Goal: Task Accomplishment & Management: Complete application form

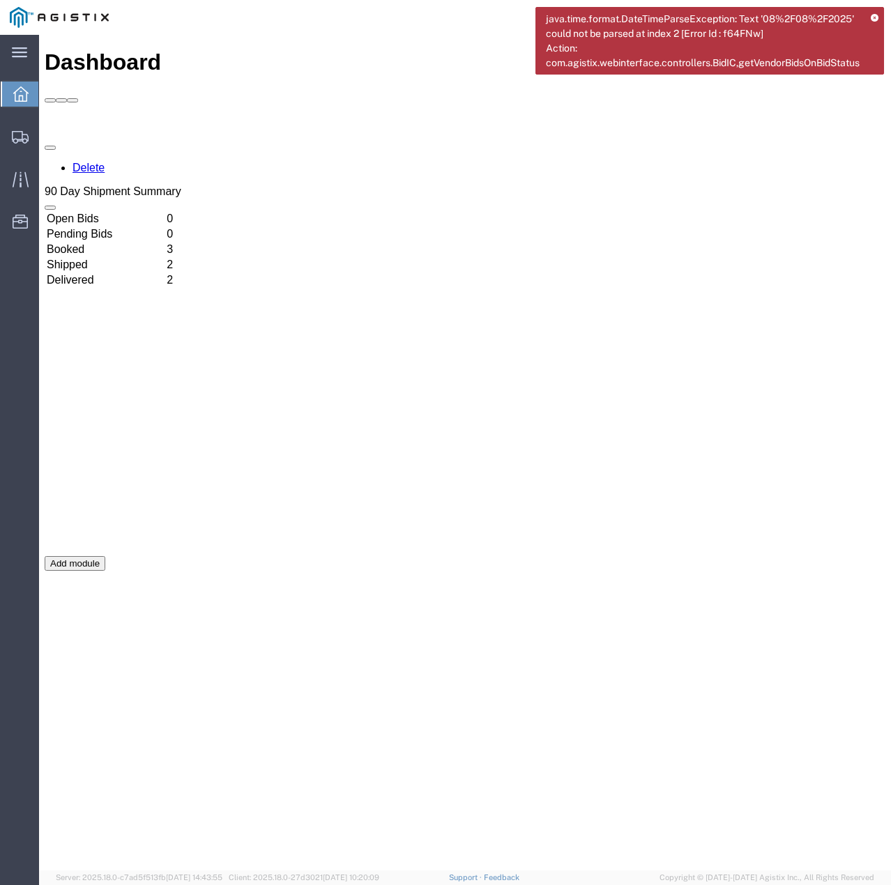
click at [874, 15] on icon at bounding box center [874, 19] width 8 height 8
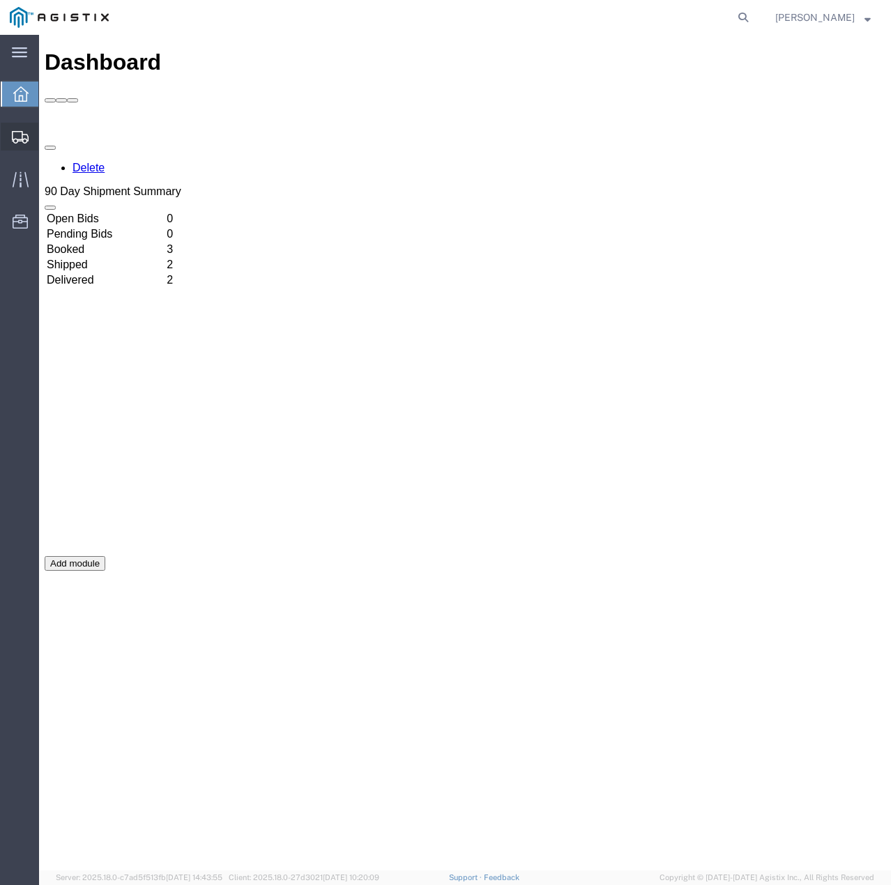
click at [14, 130] on svg-icon at bounding box center [20, 137] width 17 height 14
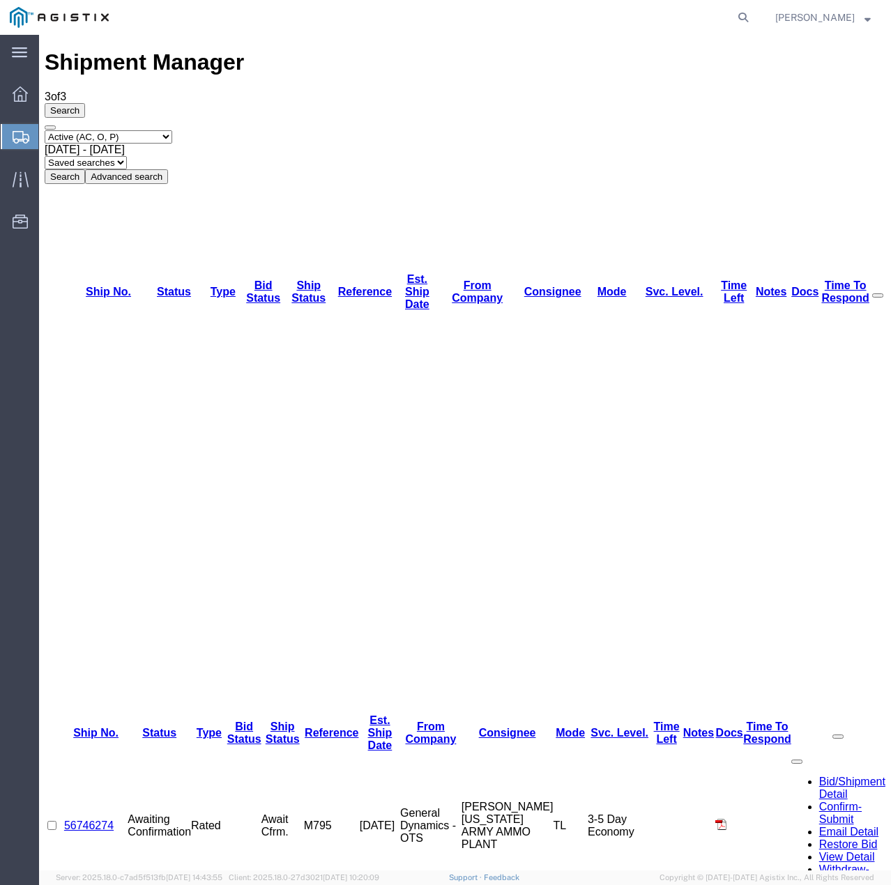
click at [172, 130] on select "Select status Active (AC, O, P) All Approved Awaiting Confirmation (AC) Booked …" at bounding box center [109, 136] width 128 height 13
click at [252, 752] on td at bounding box center [244, 826] width 34 height 148
click at [105, 820] on link "56746274" at bounding box center [88, 826] width 49 height 12
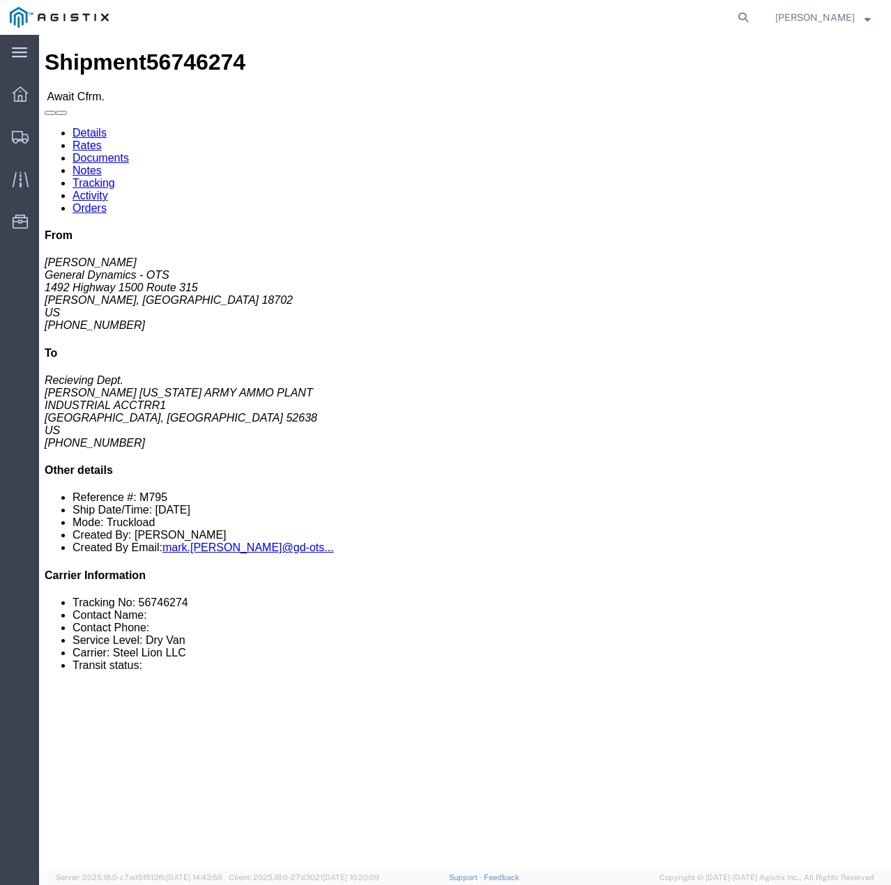
click link "Confirm"
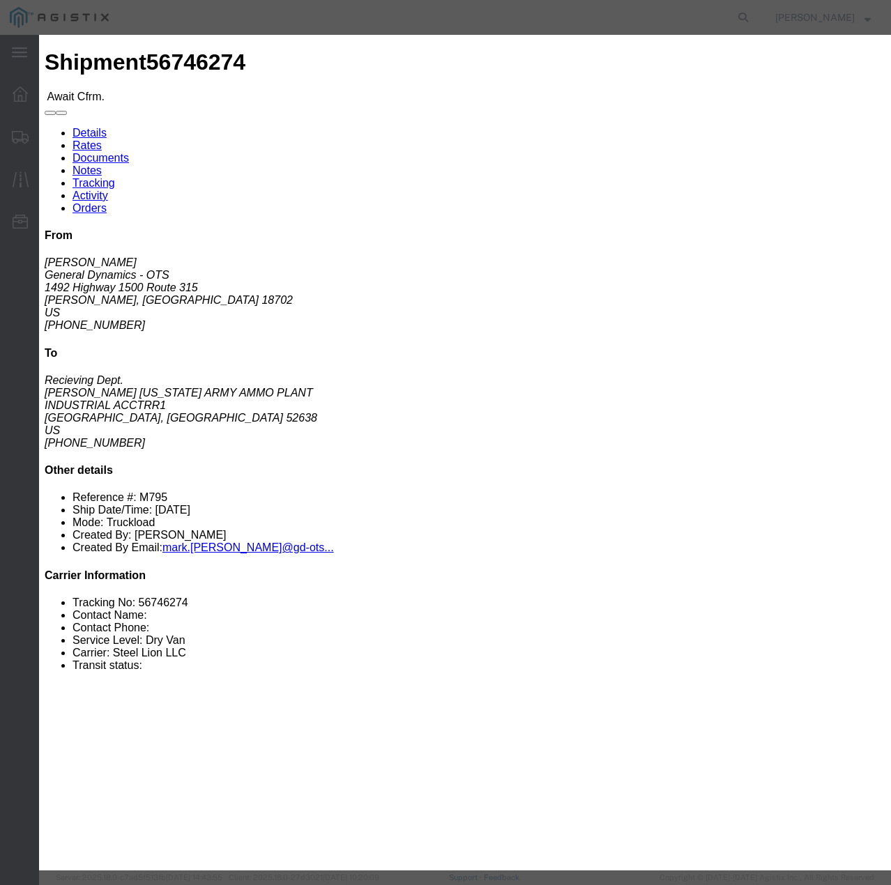
click input "text"
type input "56746274"
click input "checkbox"
checkbox input "true"
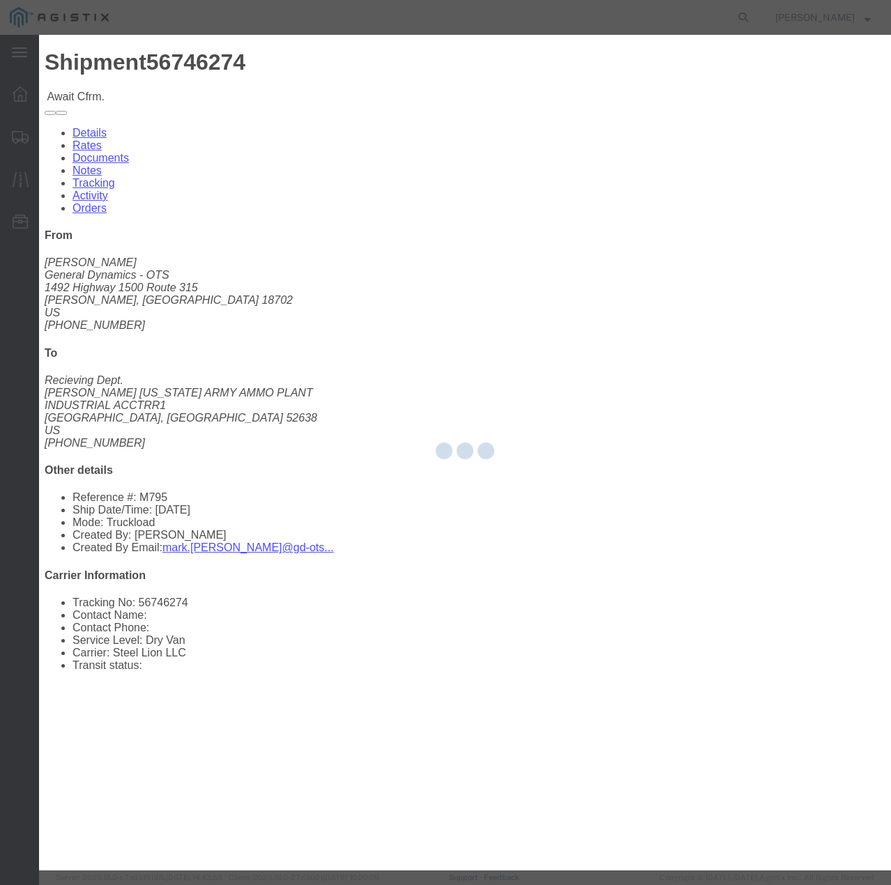
type input "[PERSON_NAME]"
type input "7854927650"
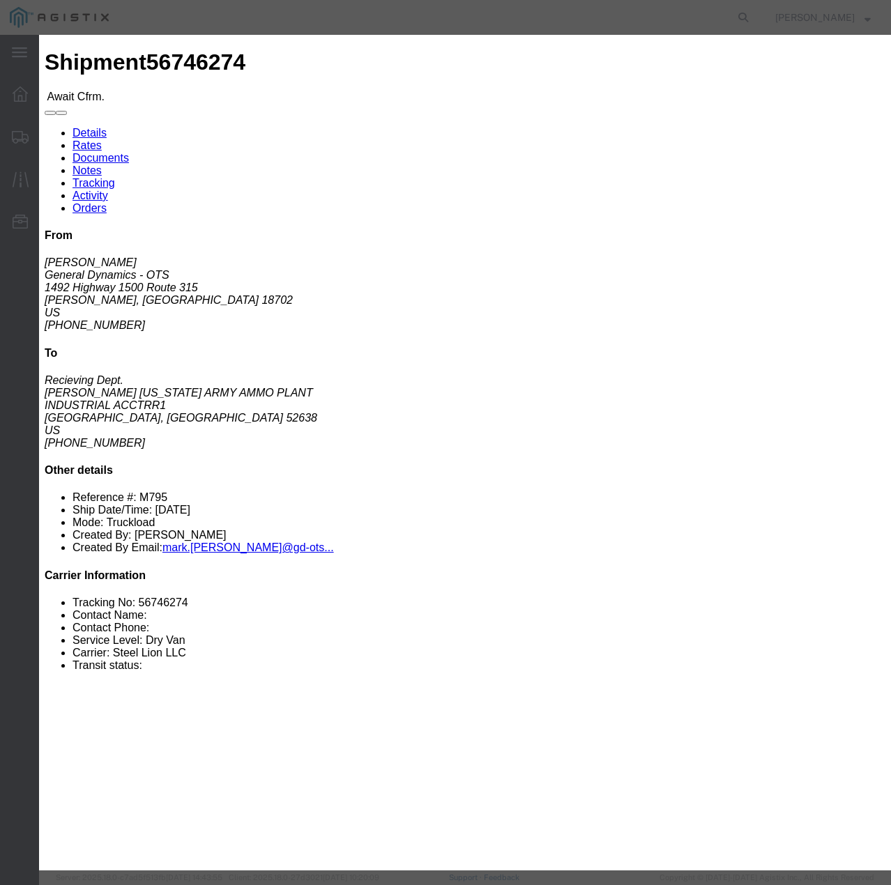
click button "Submit"
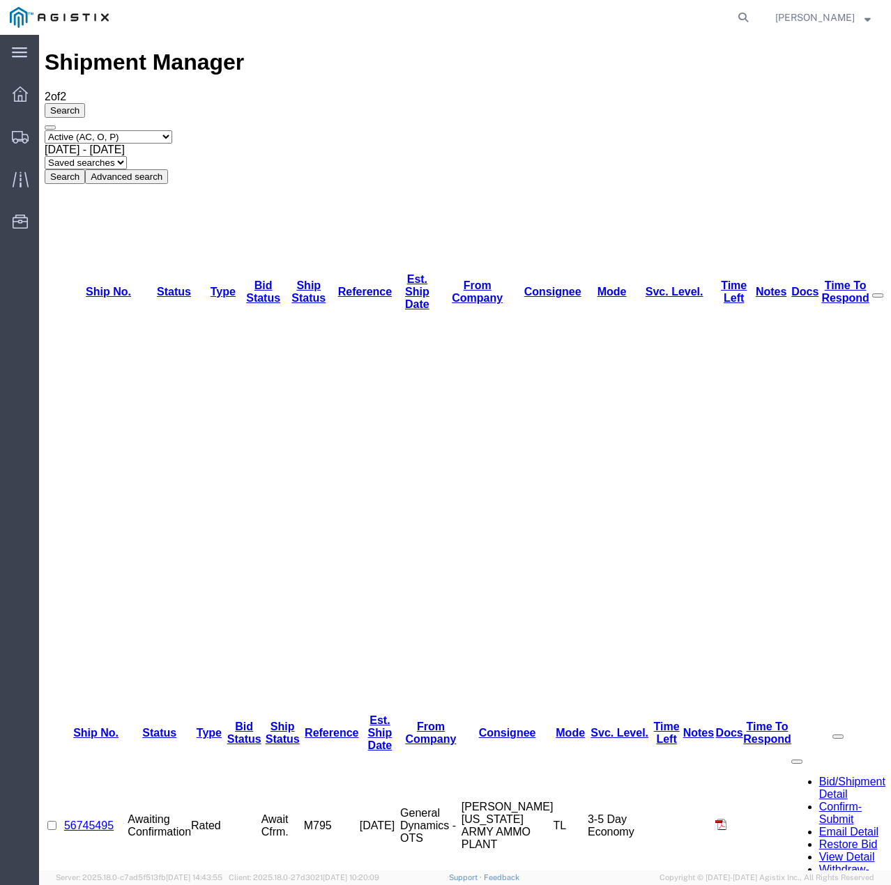
click at [98, 820] on link "56745495" at bounding box center [88, 826] width 49 height 12
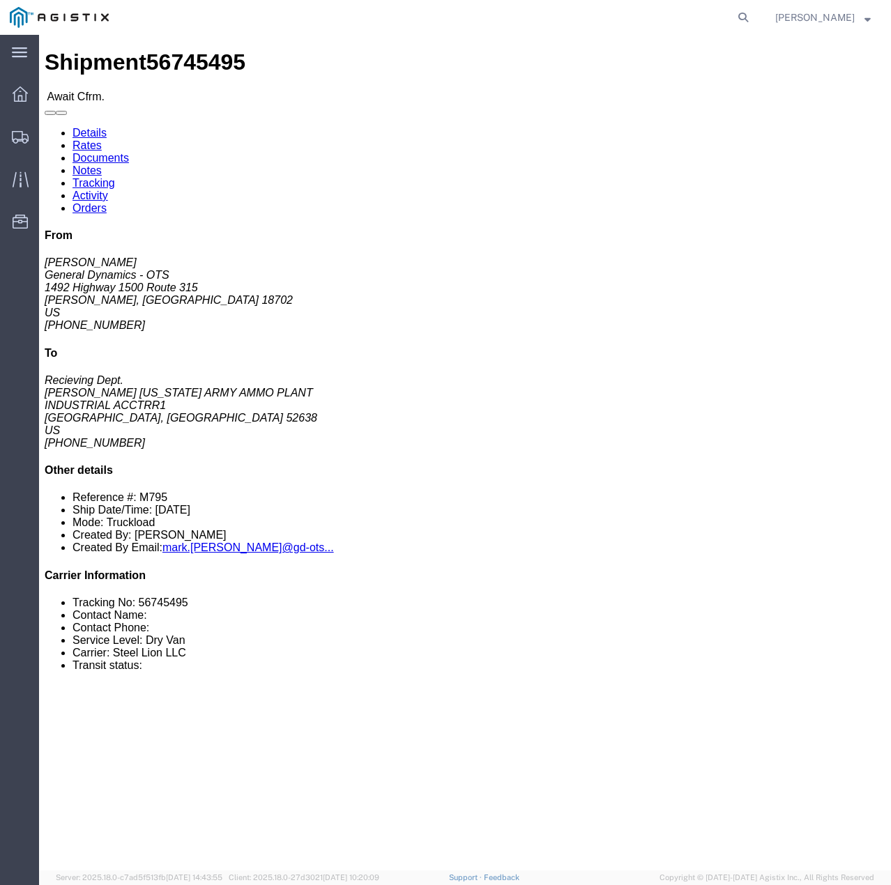
click link "Confirm"
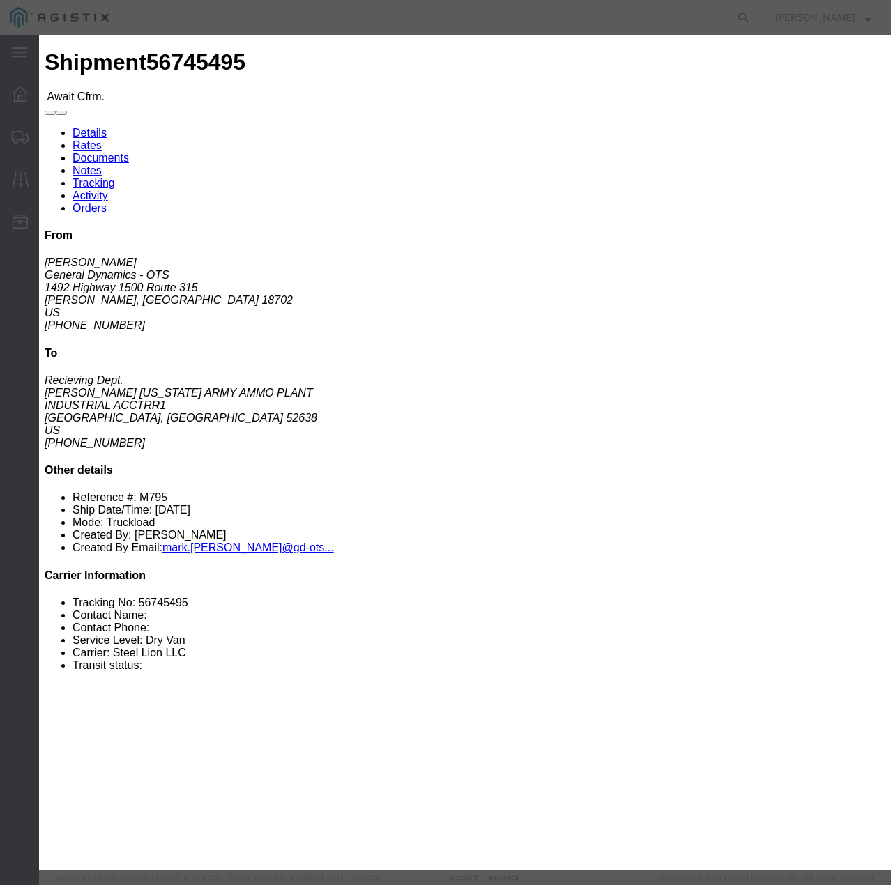
click input "checkbox"
checkbox input "true"
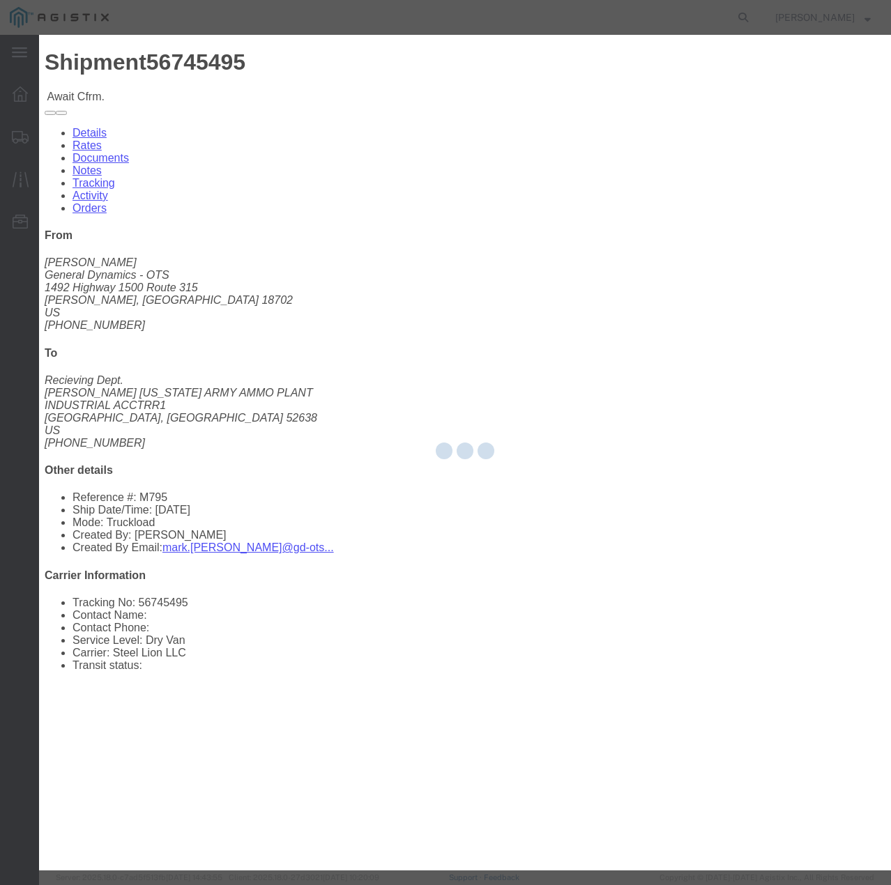
type input "[PERSON_NAME]"
type input "7854927650"
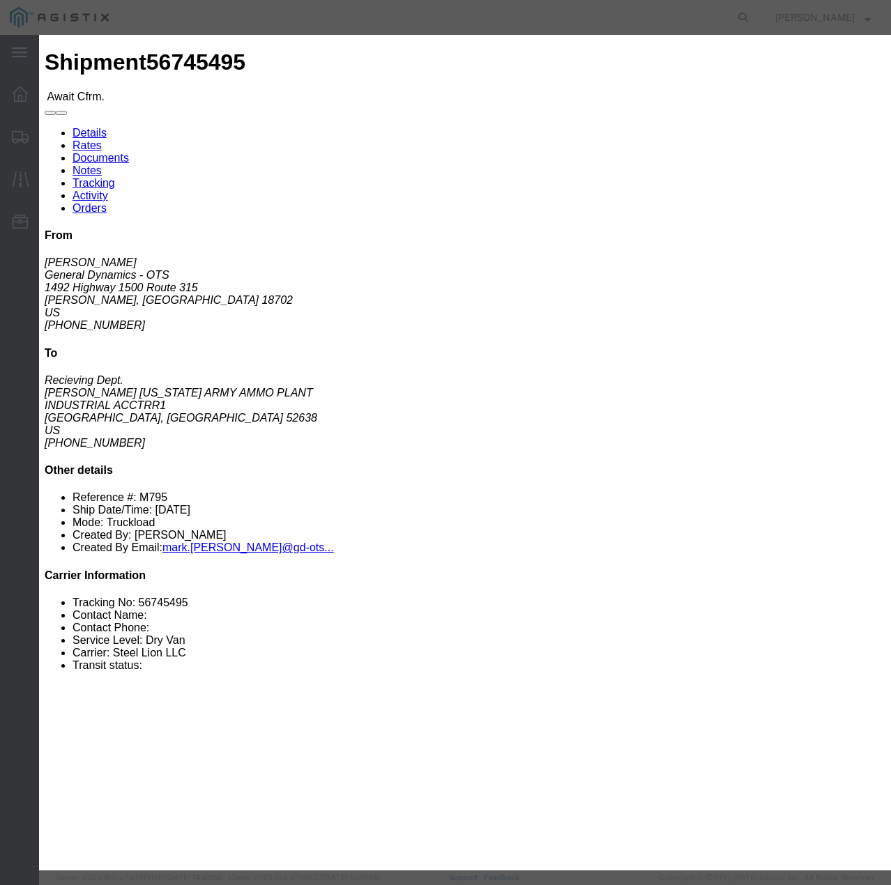
click input "text"
type input "56745495"
click button "Submit"
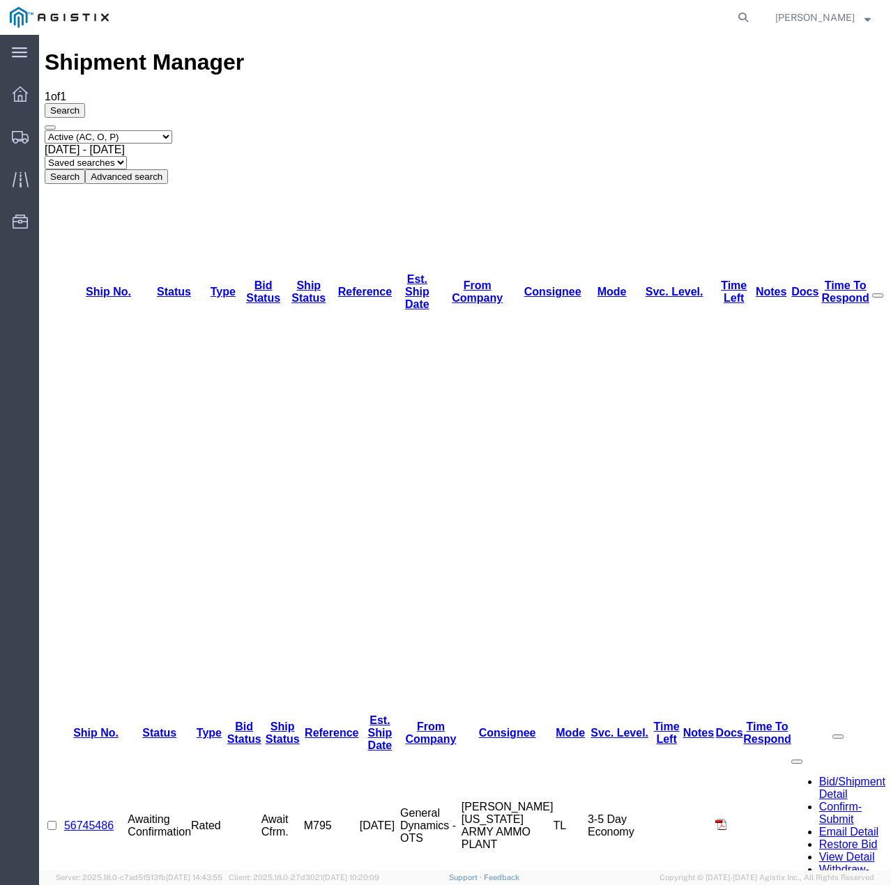
click at [92, 820] on link "56745486" at bounding box center [88, 826] width 49 height 12
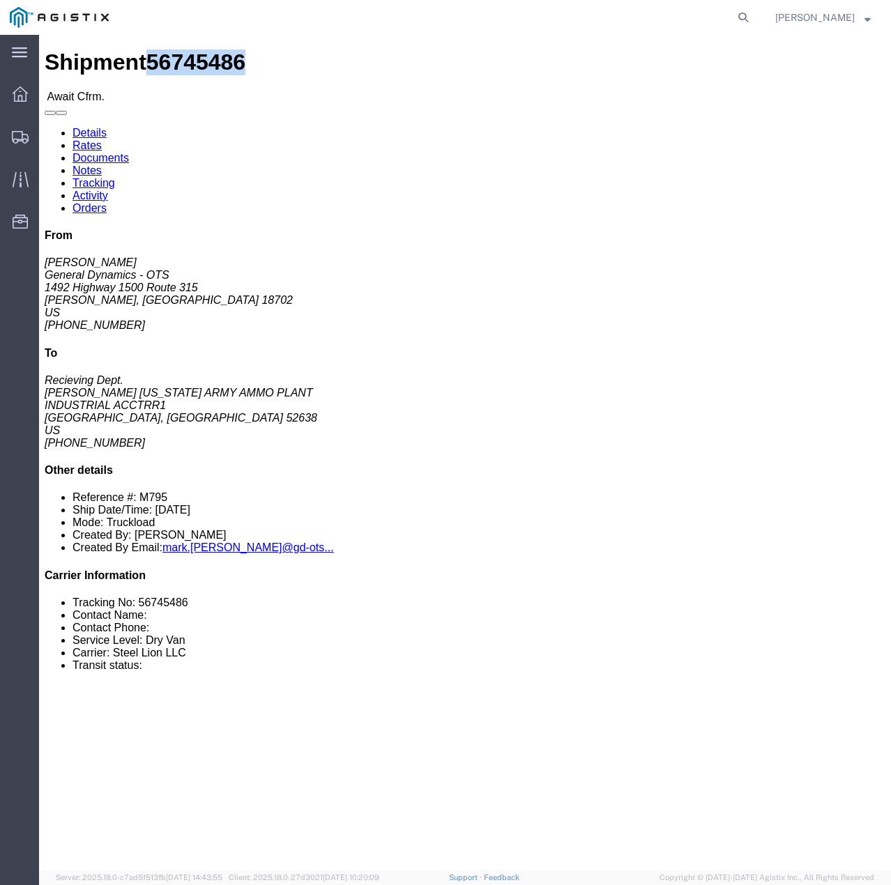
drag, startPoint x: 95, startPoint y: 17, endPoint x: 167, endPoint y: 20, distance: 71.8
click span "56745486"
copy span "56745486"
click link "Confirm"
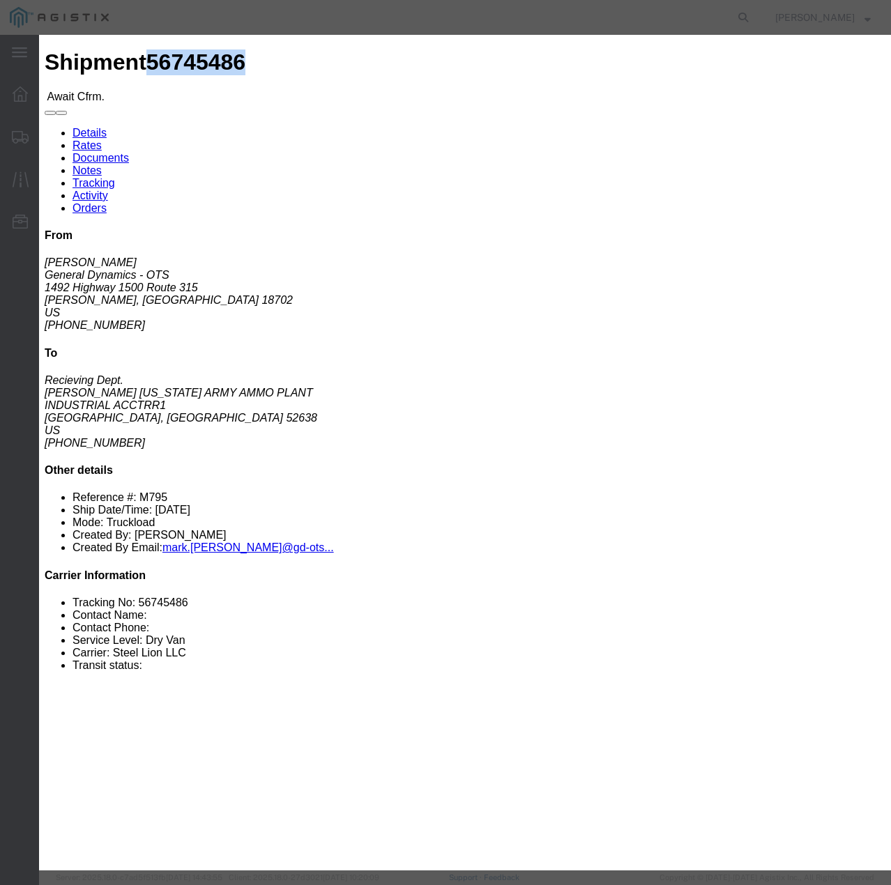
click input "checkbox"
checkbox input "true"
type input "[PERSON_NAME]"
type input "7854927650"
click input "text"
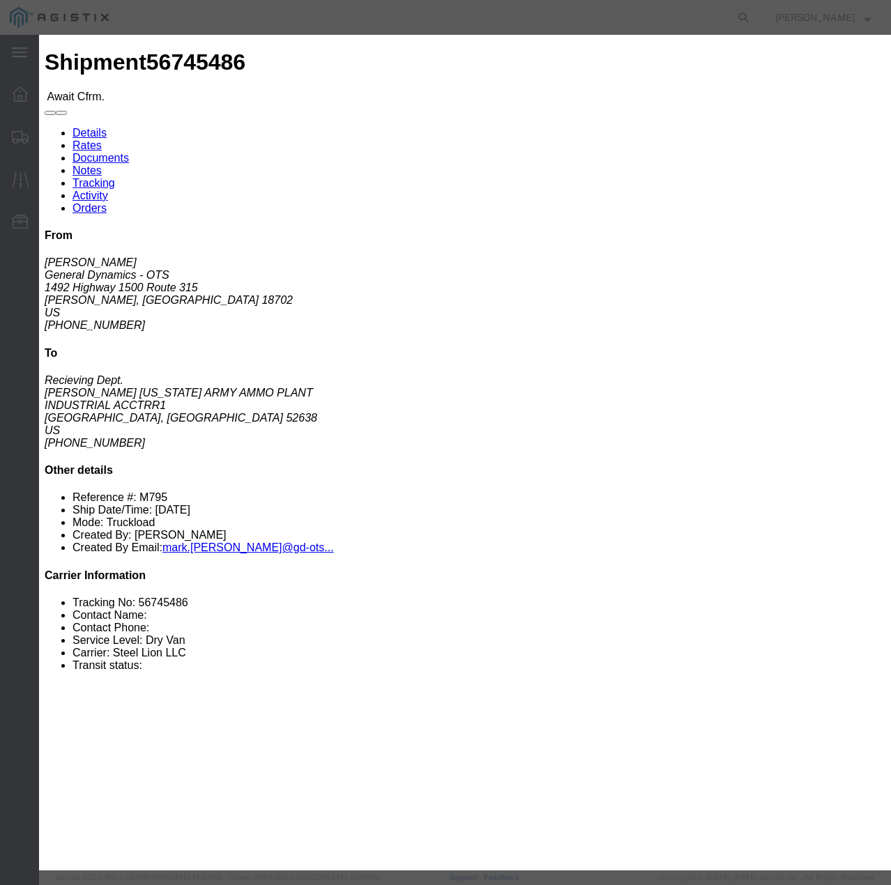
paste input "56745486"
type input "56745486"
click button "Submit"
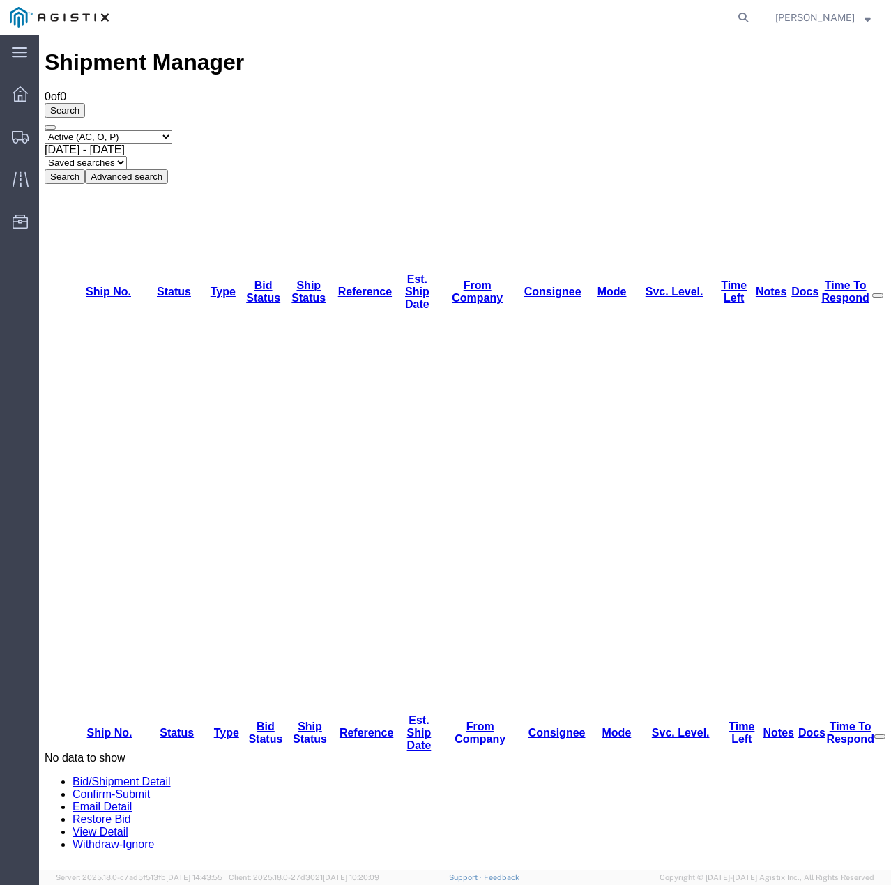
click at [172, 130] on select "Select status Active (AC, O, P) All Approved Awaiting Confirmation (AC) Booked …" at bounding box center [109, 136] width 128 height 13
select select "ALL"
click at [45, 130] on select "Select status Active (AC, O, P) All Approved Awaiting Confirmation (AC) Booked …" at bounding box center [109, 136] width 128 height 13
click at [85, 169] on button "Search" at bounding box center [65, 176] width 40 height 15
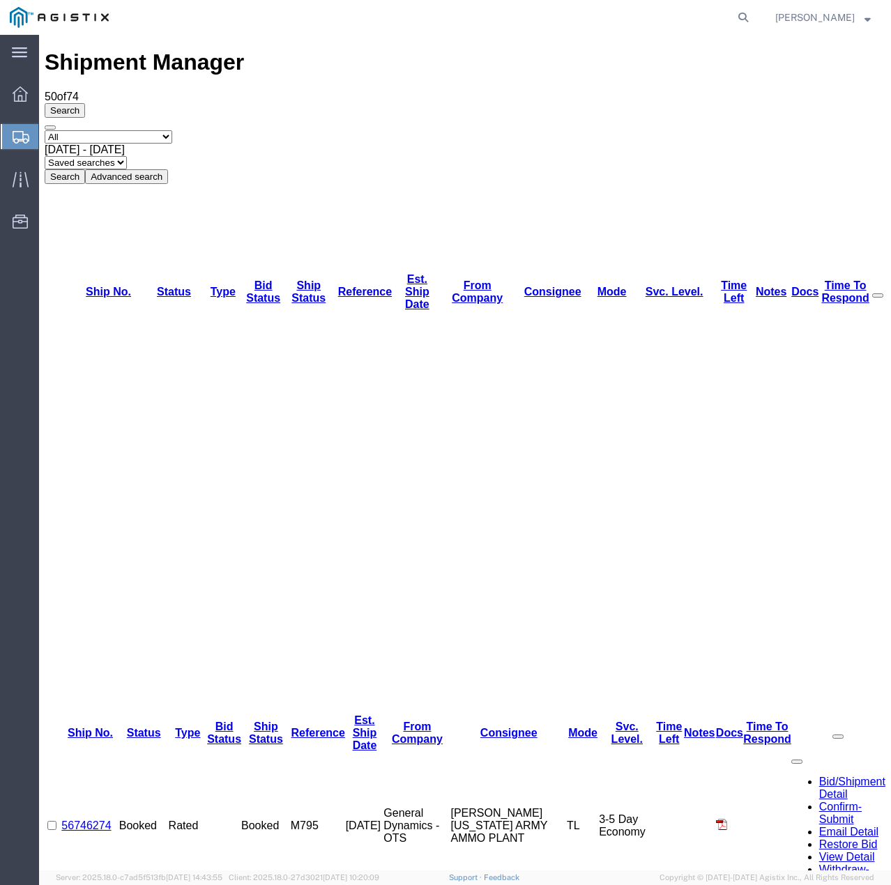
drag, startPoint x: 127, startPoint y: 201, endPoint x: 69, endPoint y: 204, distance: 57.9
copy link "56745486"
drag, startPoint x: 133, startPoint y: 179, endPoint x: 75, endPoint y: 188, distance: 59.2
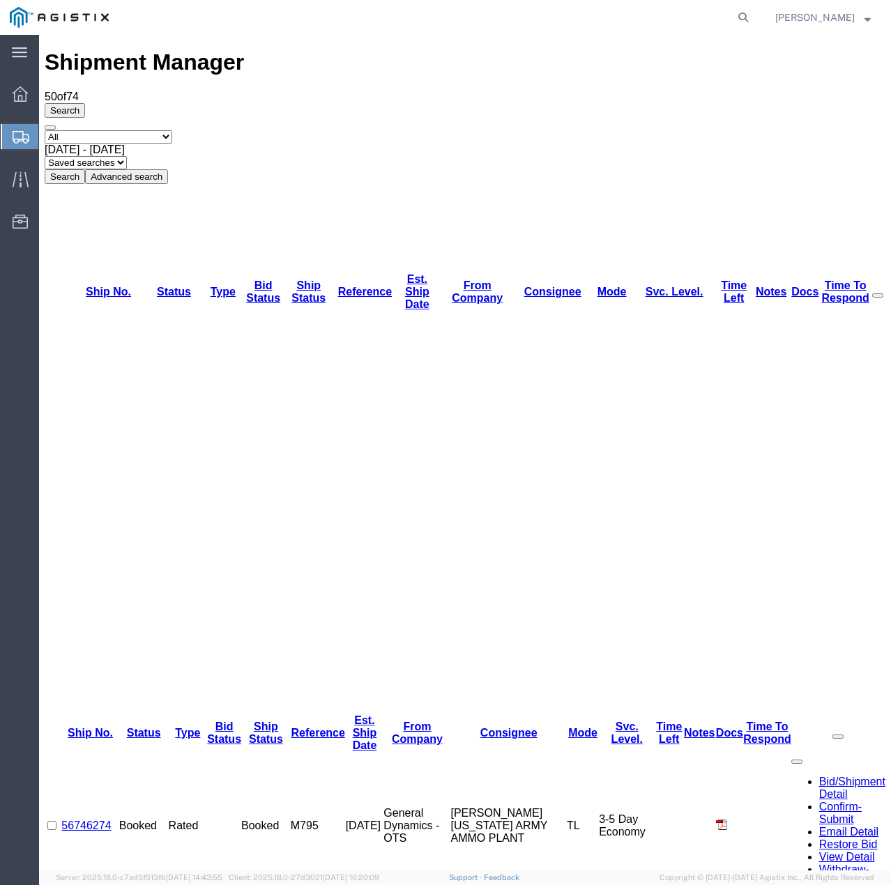
copy link "56745495"
drag, startPoint x: 123, startPoint y: 155, endPoint x: 72, endPoint y: 162, distance: 50.8
click at [72, 752] on td "56746274" at bounding box center [89, 826] width 57 height 148
copy link "56746274"
click at [93, 820] on link "56746274" at bounding box center [85, 826] width 49 height 12
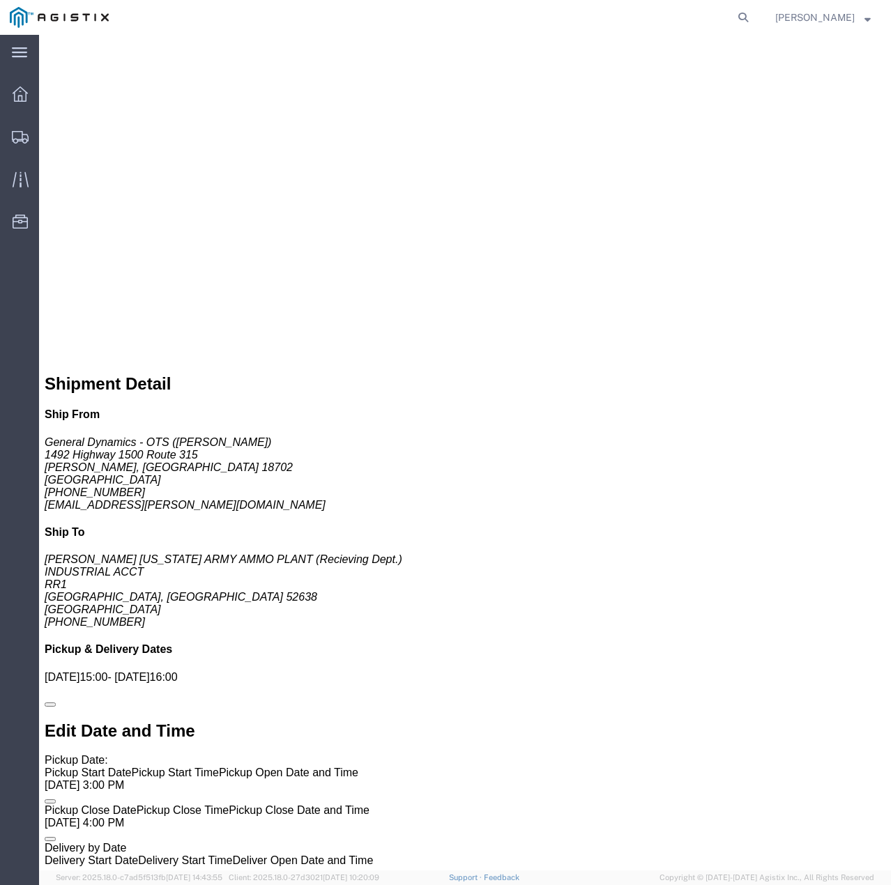
scroll to position [751, 0]
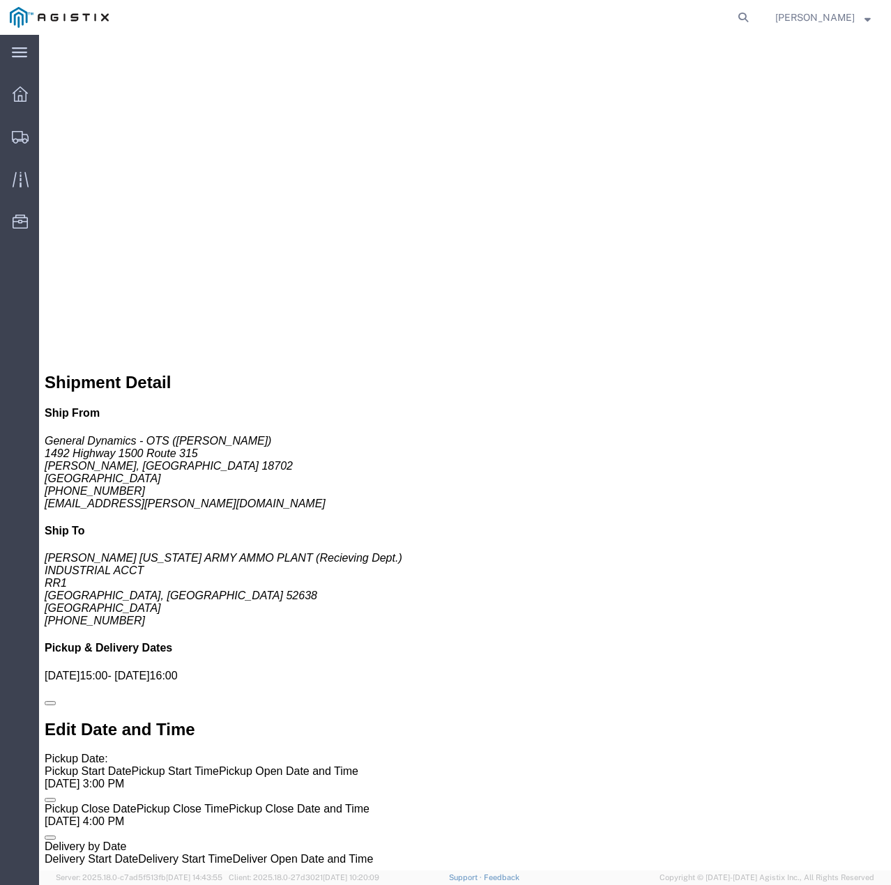
drag, startPoint x: 129, startPoint y: 371, endPoint x: 141, endPoint y: 378, distance: 13.7
click h3 "Projectile 155 mm he, < >, [ ]"
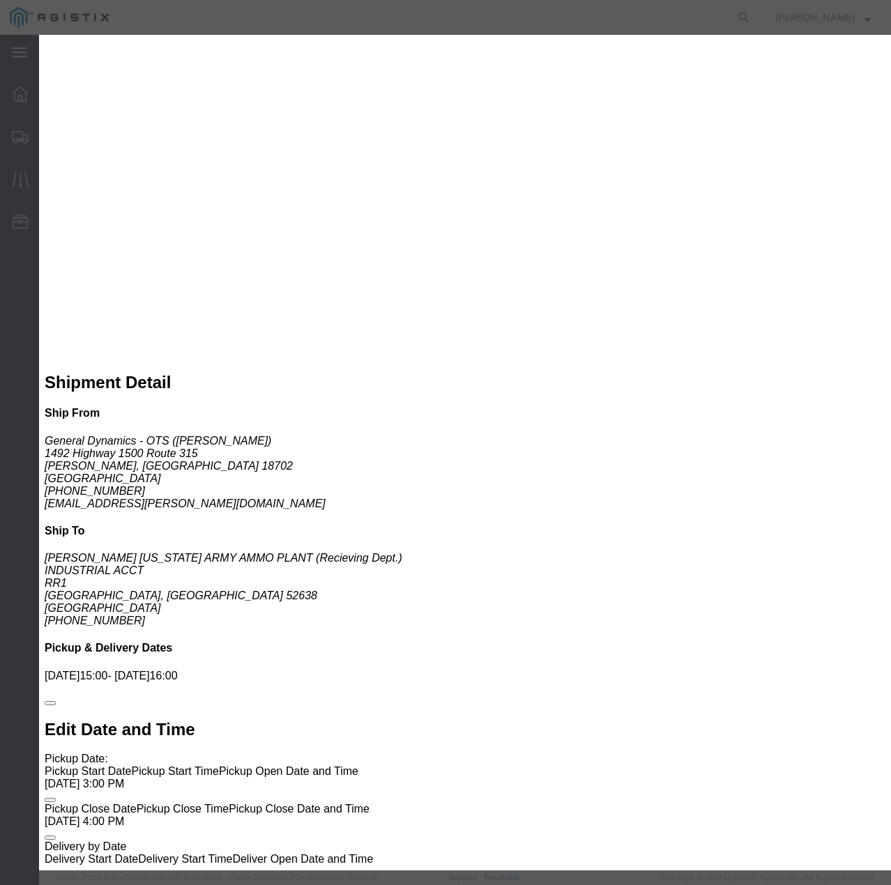
drag, startPoint x: 223, startPoint y: 62, endPoint x: 255, endPoint y: 61, distance: 32.1
click div "Product Name: Projectile 155 mm he, < >, [ ] Description: Projectile 155 mm he,…"
copy b "< >, [ ]"
click icon "button"
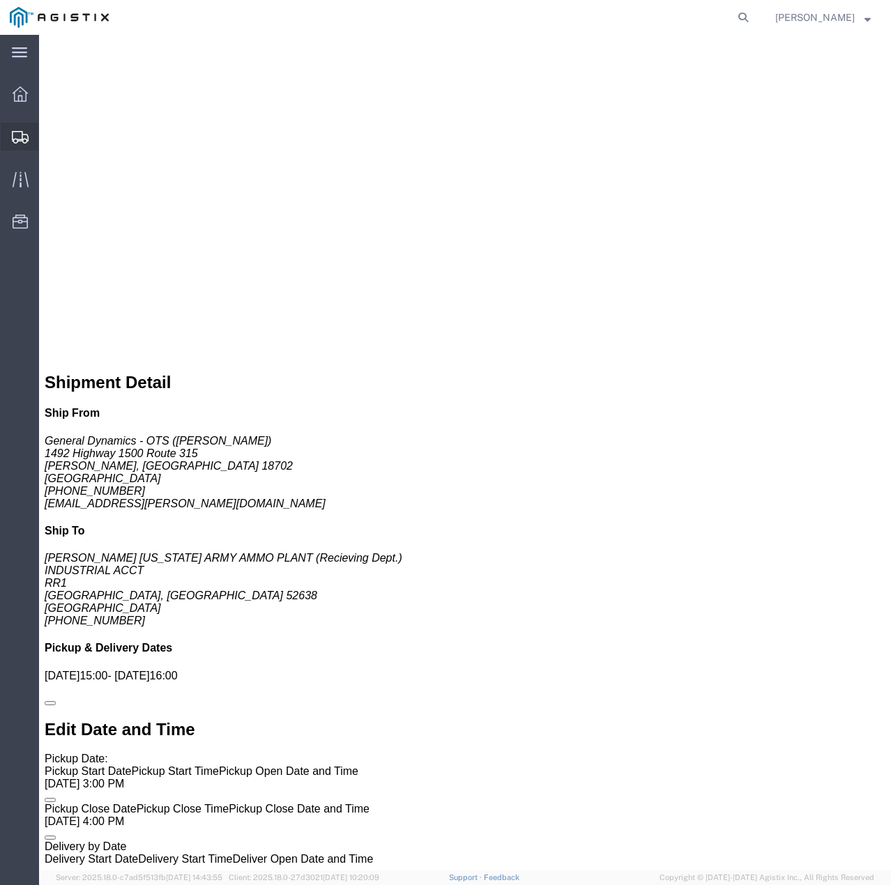
click at [10, 132] on div at bounding box center [20, 137] width 39 height 28
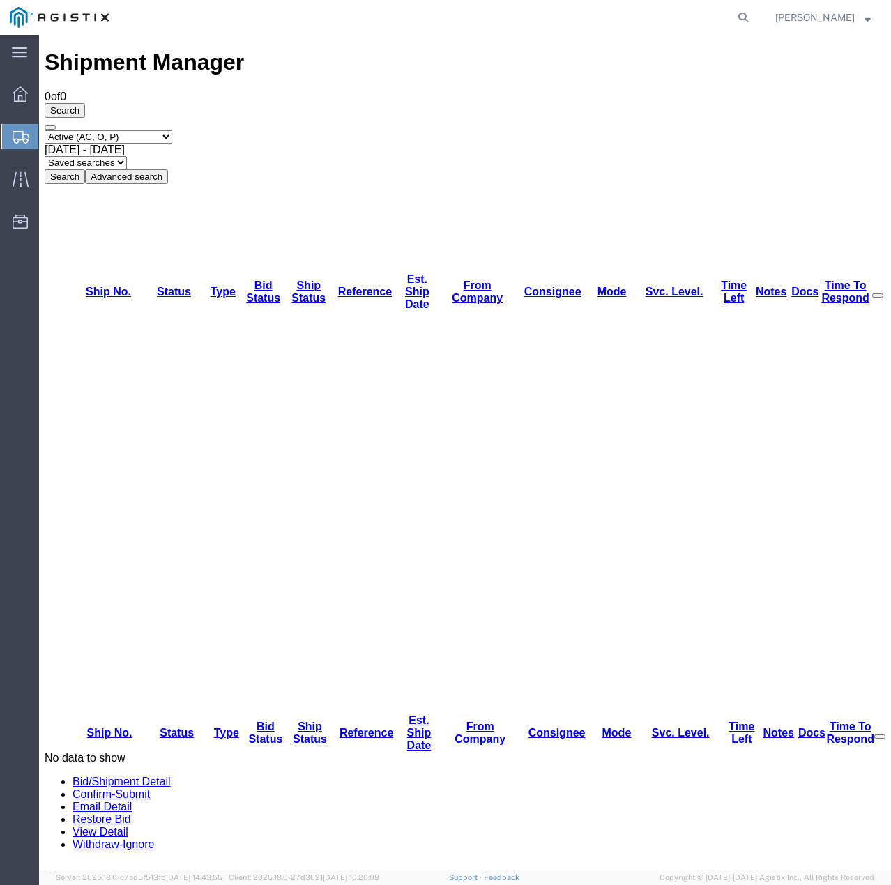
click at [169, 130] on select "Select status Active (AC, O, P) All Approved Awaiting Confirmation (AC) Booked …" at bounding box center [109, 136] width 128 height 13
select select "ALL"
click at [45, 130] on select "Select status Active (AC, O, P) All Approved Awaiting Confirmation (AC) Booked …" at bounding box center [109, 136] width 128 height 13
click at [85, 169] on button "Search" at bounding box center [65, 176] width 40 height 15
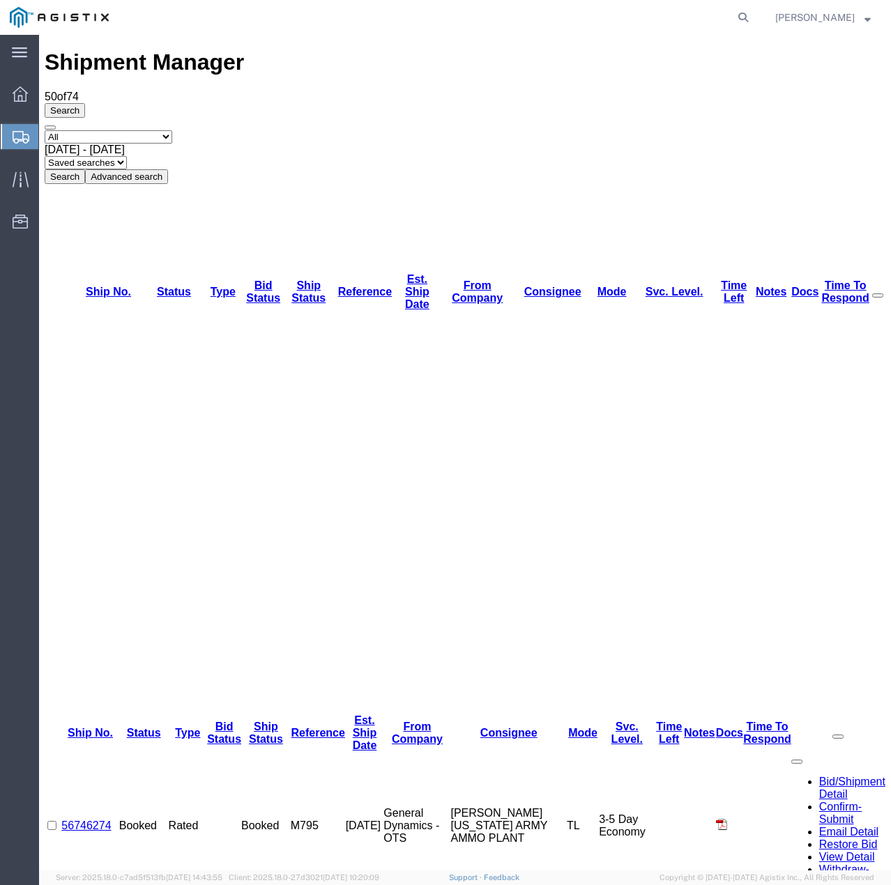
click at [107, 820] on link "56746274" at bounding box center [85, 826] width 49 height 12
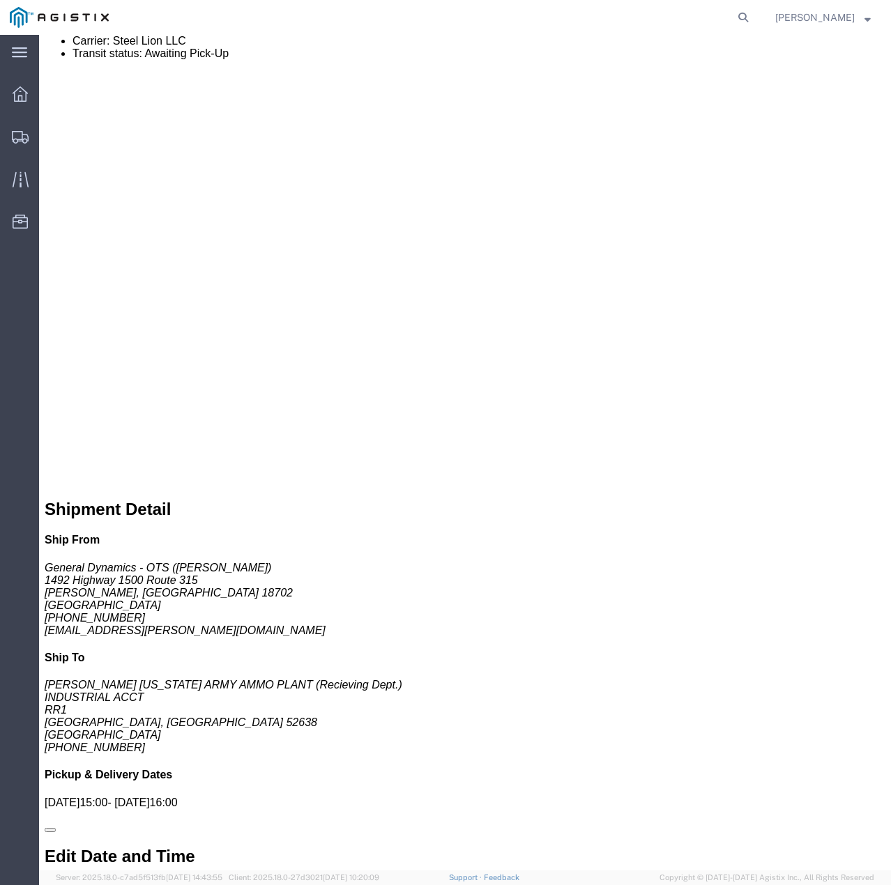
scroll to position [627, 0]
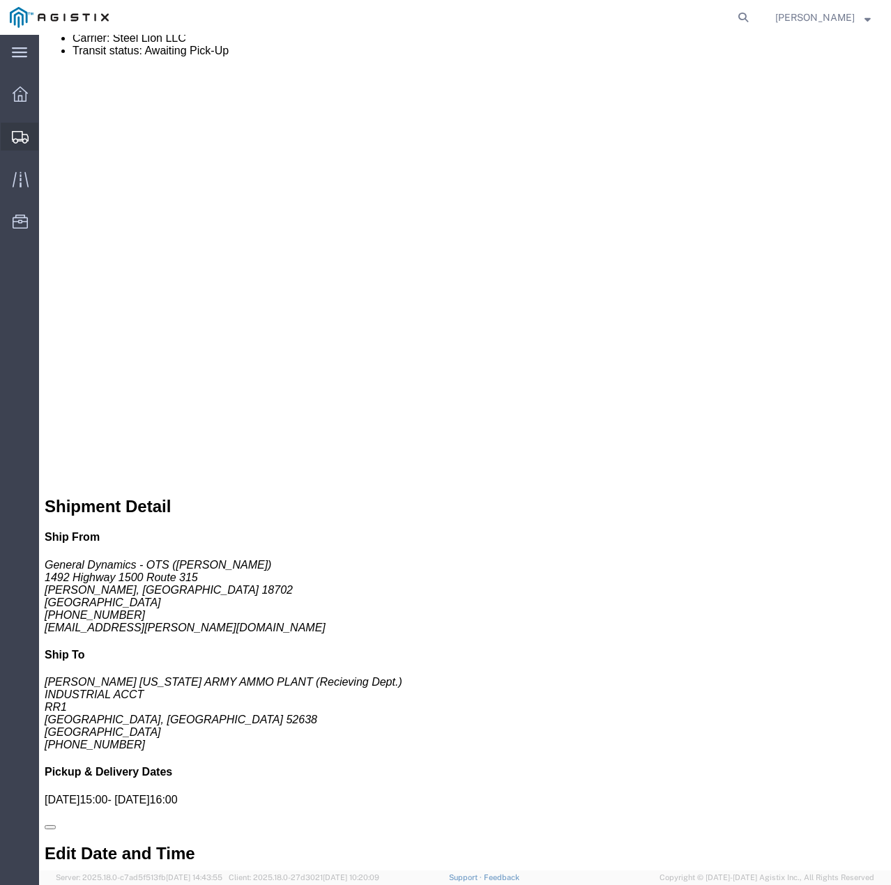
click at [15, 139] on icon at bounding box center [20, 137] width 17 height 13
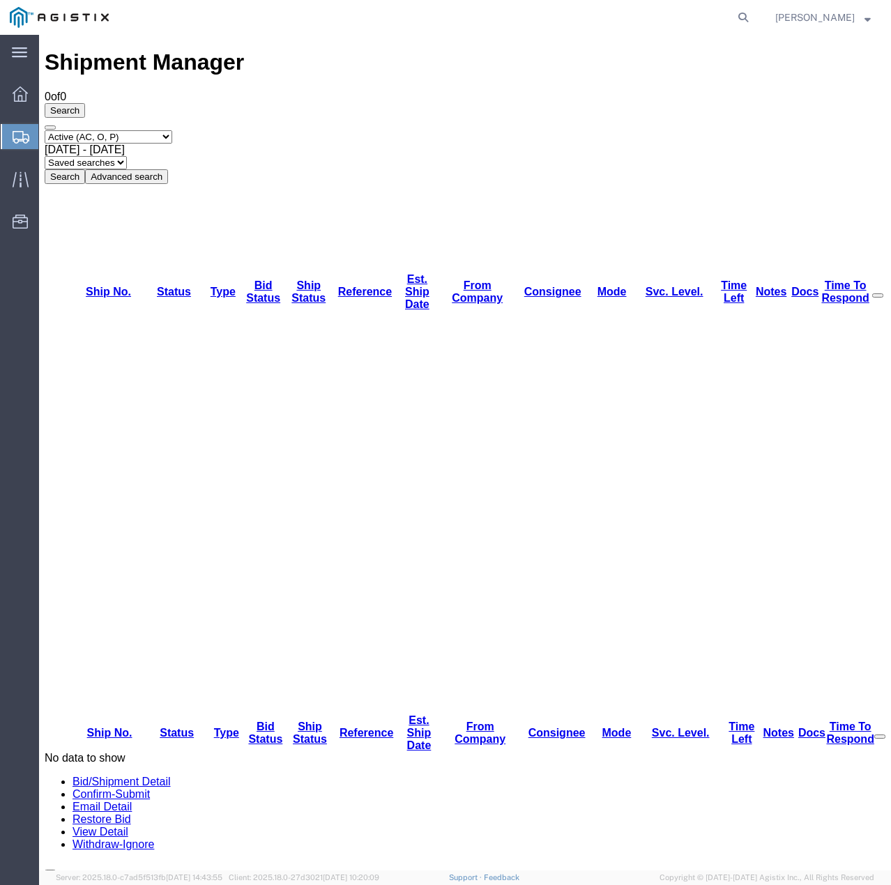
click at [172, 130] on select "Select status Active (AC, O, P) All Approved Awaiting Confirmation (AC) Booked …" at bounding box center [109, 136] width 128 height 13
select select "ALL"
click at [45, 130] on select "Select status Active (AC, O, P) All Approved Awaiting Confirmation (AC) Booked …" at bounding box center [109, 136] width 128 height 13
click at [85, 169] on button "Search" at bounding box center [65, 176] width 40 height 15
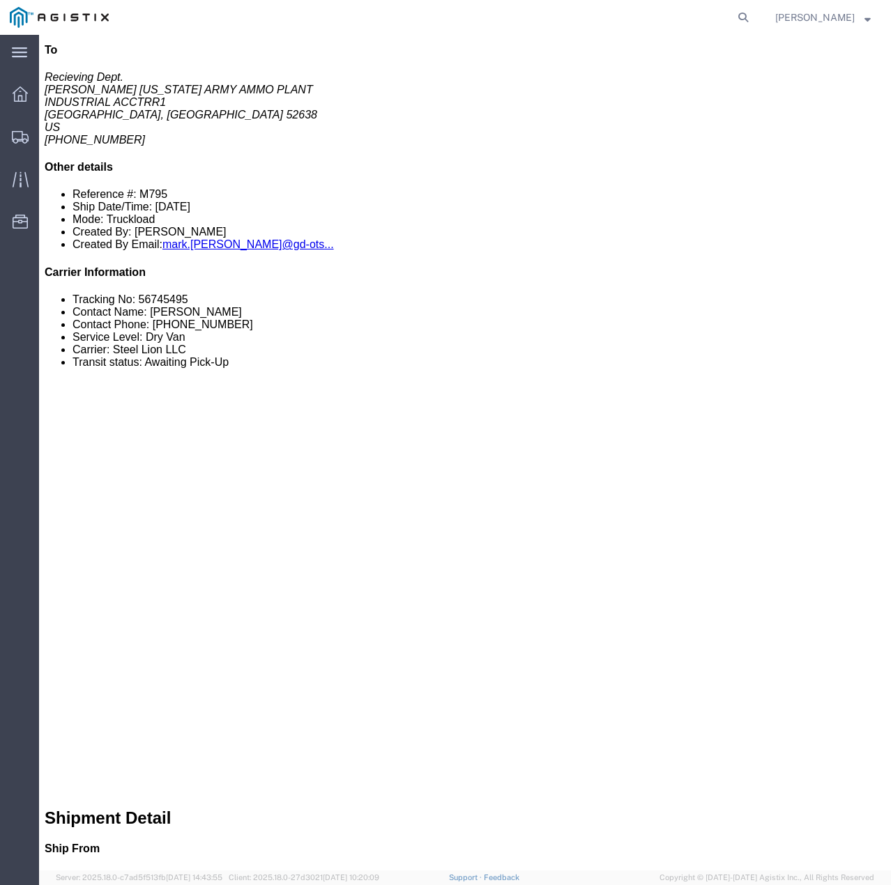
scroll to position [418, 0]
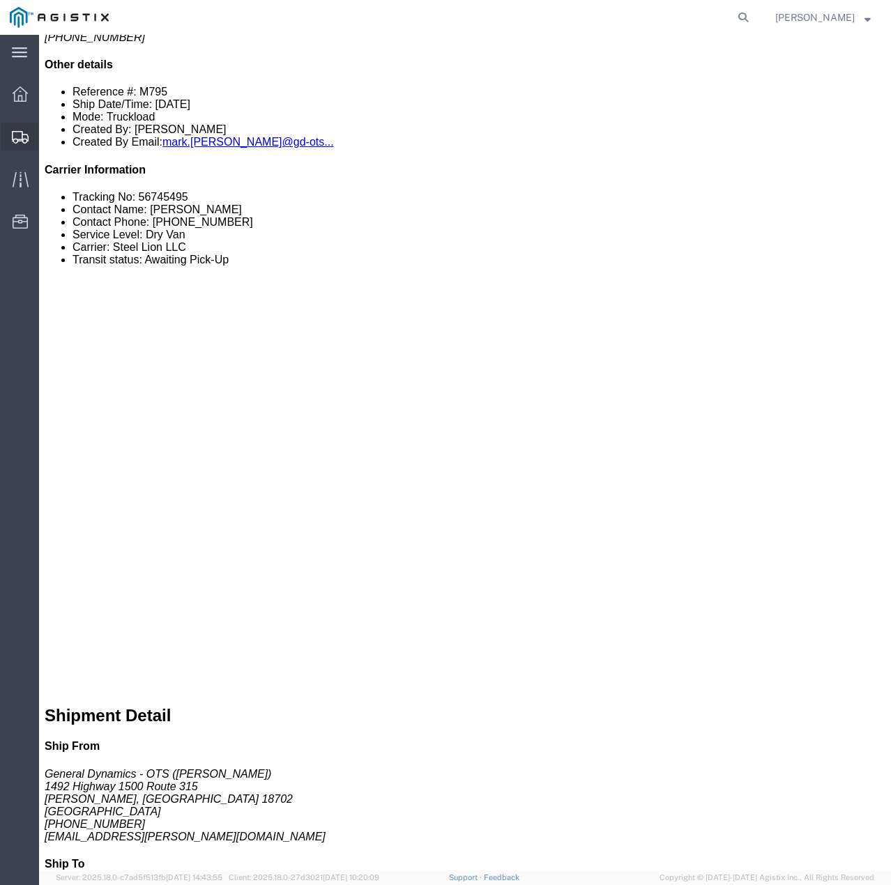
click at [13, 135] on icon at bounding box center [20, 137] width 17 height 13
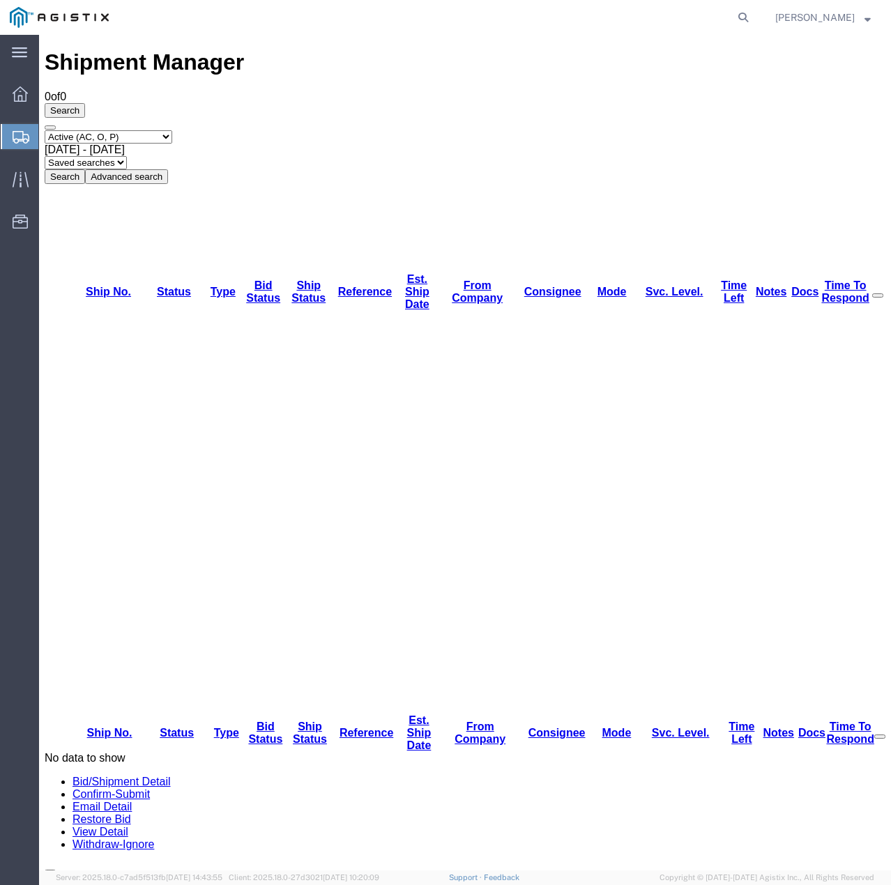
click at [167, 130] on select "Select status Active (AC, O, P) All Approved Awaiting Confirmation (AC) Booked …" at bounding box center [109, 136] width 128 height 13
select select "ALL"
click at [45, 130] on select "Select status Active (AC, O, P) All Approved Awaiting Confirmation (AC) Booked …" at bounding box center [109, 136] width 128 height 13
click at [85, 169] on button "Search" at bounding box center [65, 176] width 40 height 15
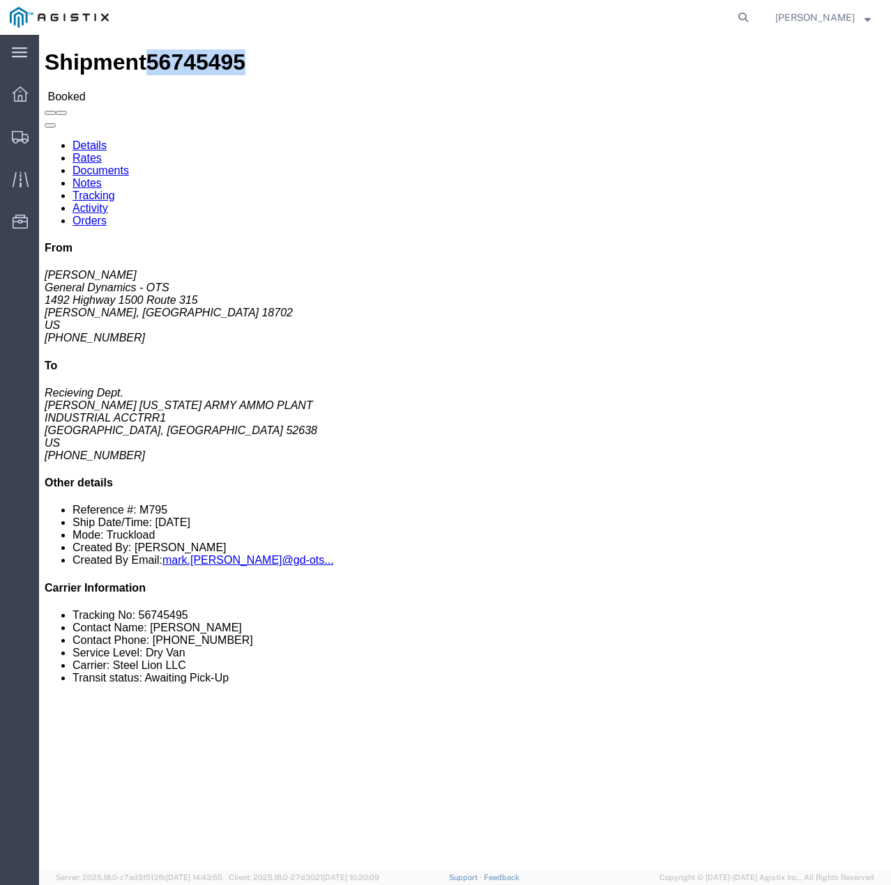
drag, startPoint x: 168, startPoint y: 22, endPoint x: 95, endPoint y: 19, distance: 73.2
click div "Shipment 56745495 Booked"
copy span "56745495"
click at [17, 137] on icon at bounding box center [20, 137] width 17 height 13
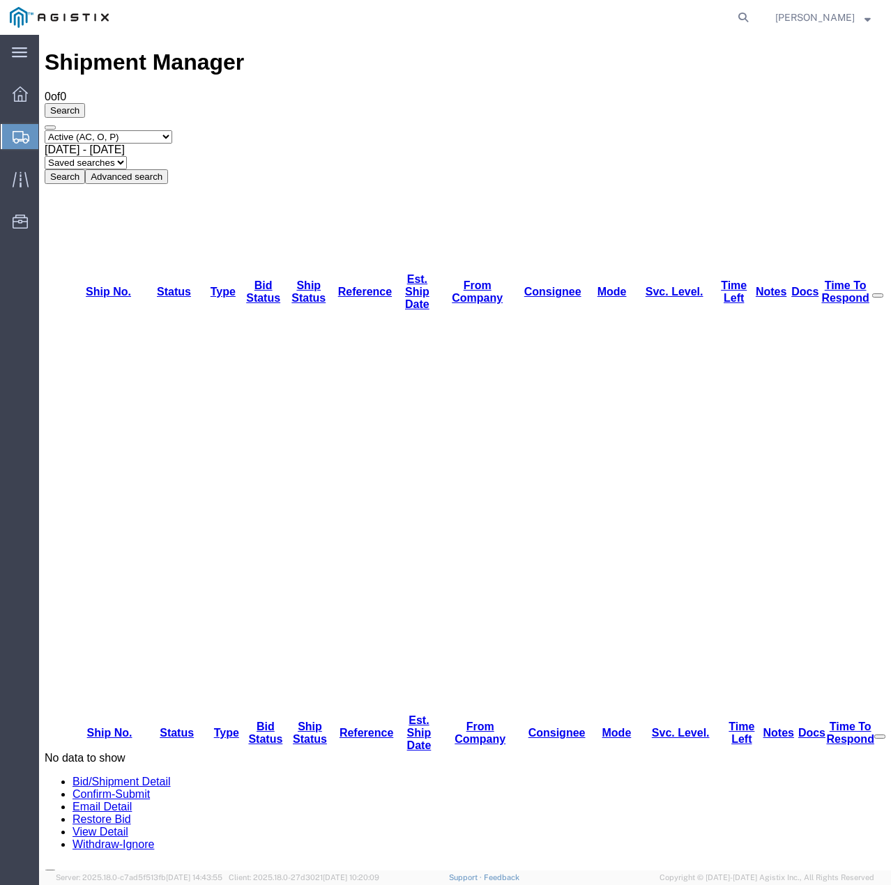
click at [171, 130] on select "Select status Active (AC, O, P) All Approved Awaiting Confirmation (AC) Booked …" at bounding box center [109, 136] width 128 height 13
select select "ALL"
click at [45, 130] on select "Select status Active (AC, O, P) All Approved Awaiting Confirmation (AC) Booked …" at bounding box center [109, 136] width 128 height 13
click at [85, 169] on button "Search" at bounding box center [65, 176] width 40 height 15
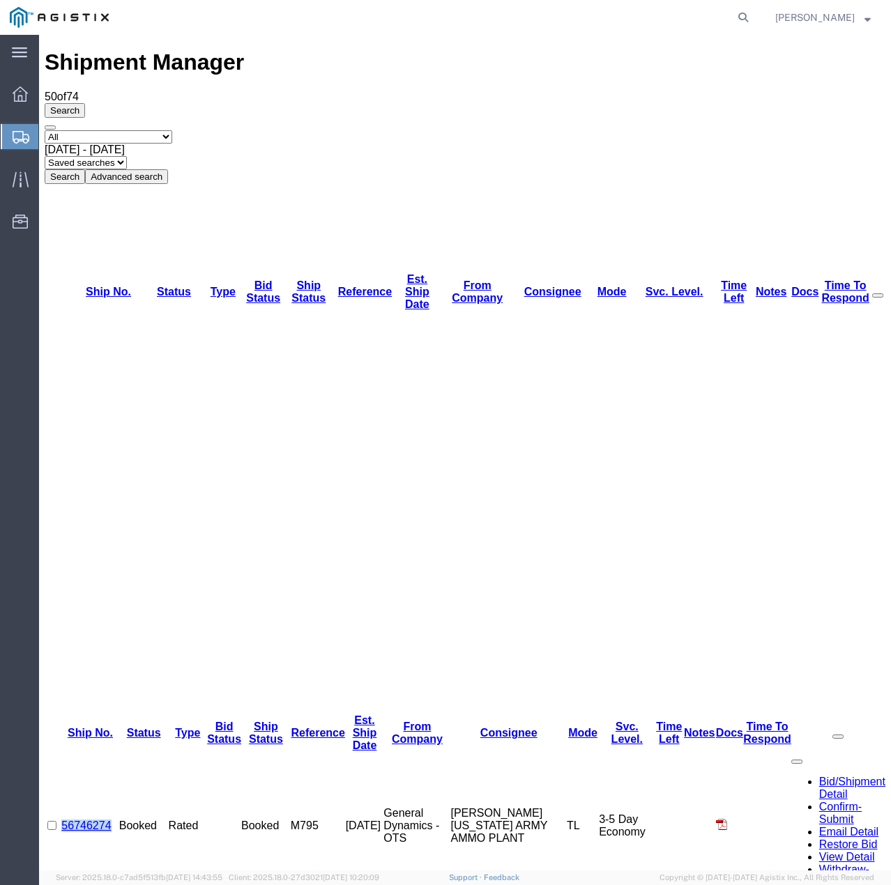
drag, startPoint x: 131, startPoint y: 156, endPoint x: 72, endPoint y: 161, distance: 58.7
click at [72, 752] on td "56746274" at bounding box center [89, 826] width 57 height 148
copy link "56746274"
click at [98, 820] on link "56746274" at bounding box center [85, 826] width 49 height 12
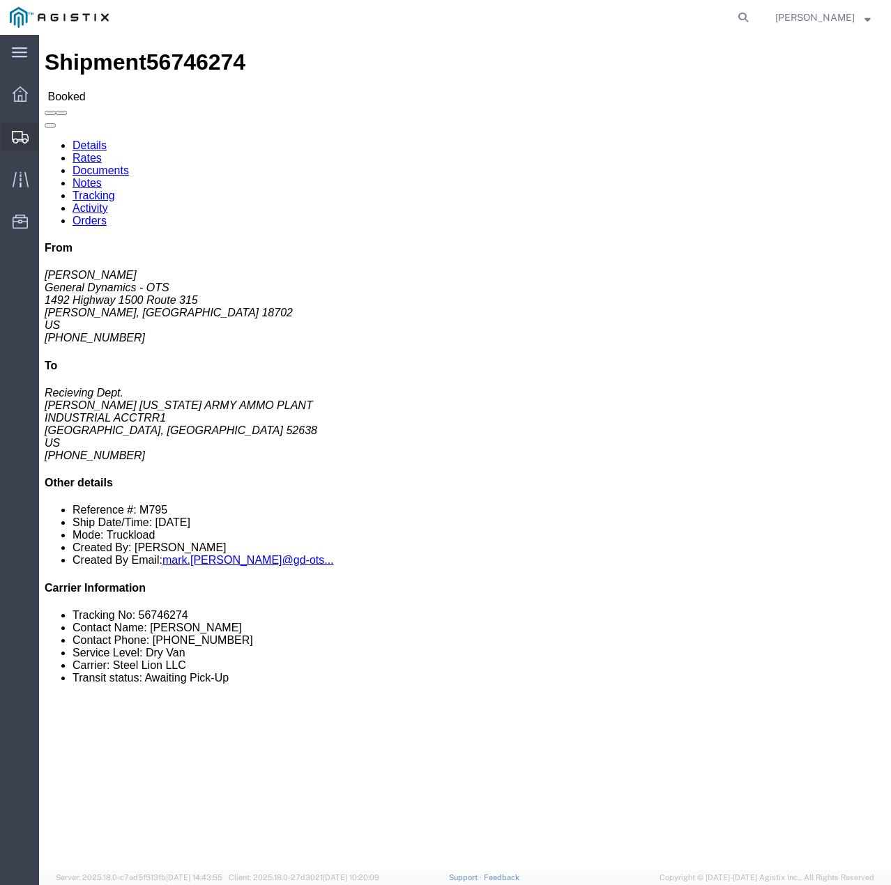
click at [22, 139] on icon at bounding box center [20, 137] width 17 height 13
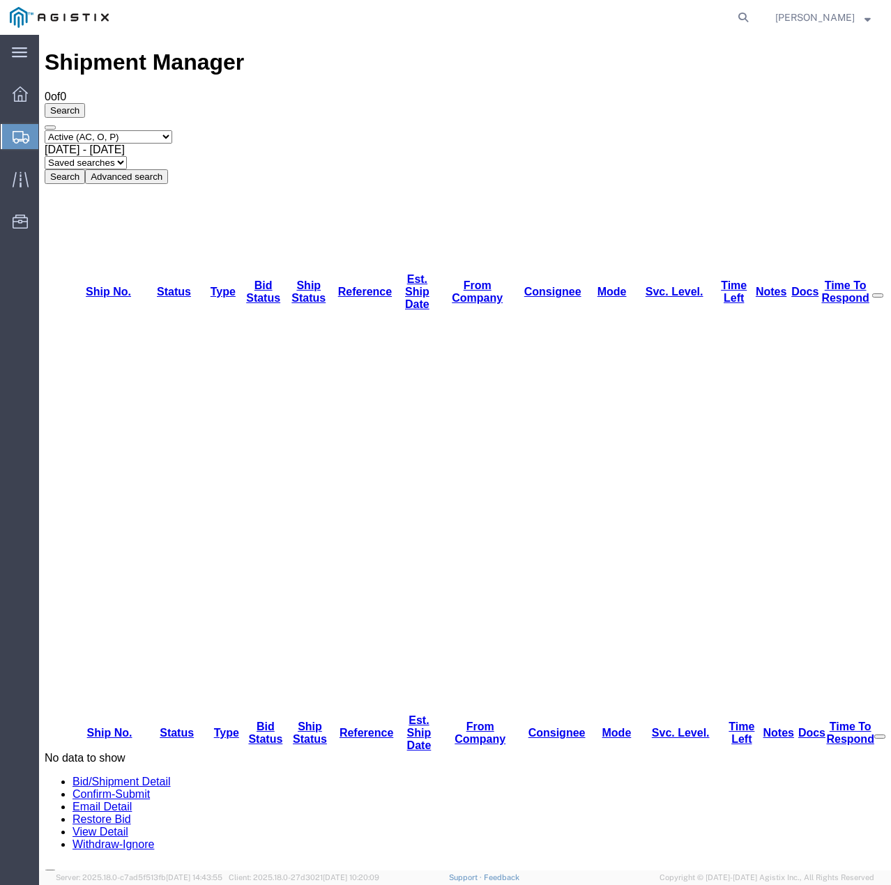
click at [167, 130] on select "Select status Active (AC, O, P) All Approved Awaiting Confirmation (AC) Booked …" at bounding box center [109, 136] width 128 height 13
select select "ALL"
click at [45, 130] on select "Select status Active (AC, O, P) All Approved Awaiting Confirmation (AC) Booked …" at bounding box center [109, 136] width 128 height 13
click at [85, 169] on button "Search" at bounding box center [65, 176] width 40 height 15
